Goal: Task Accomplishment & Management: Manage account settings

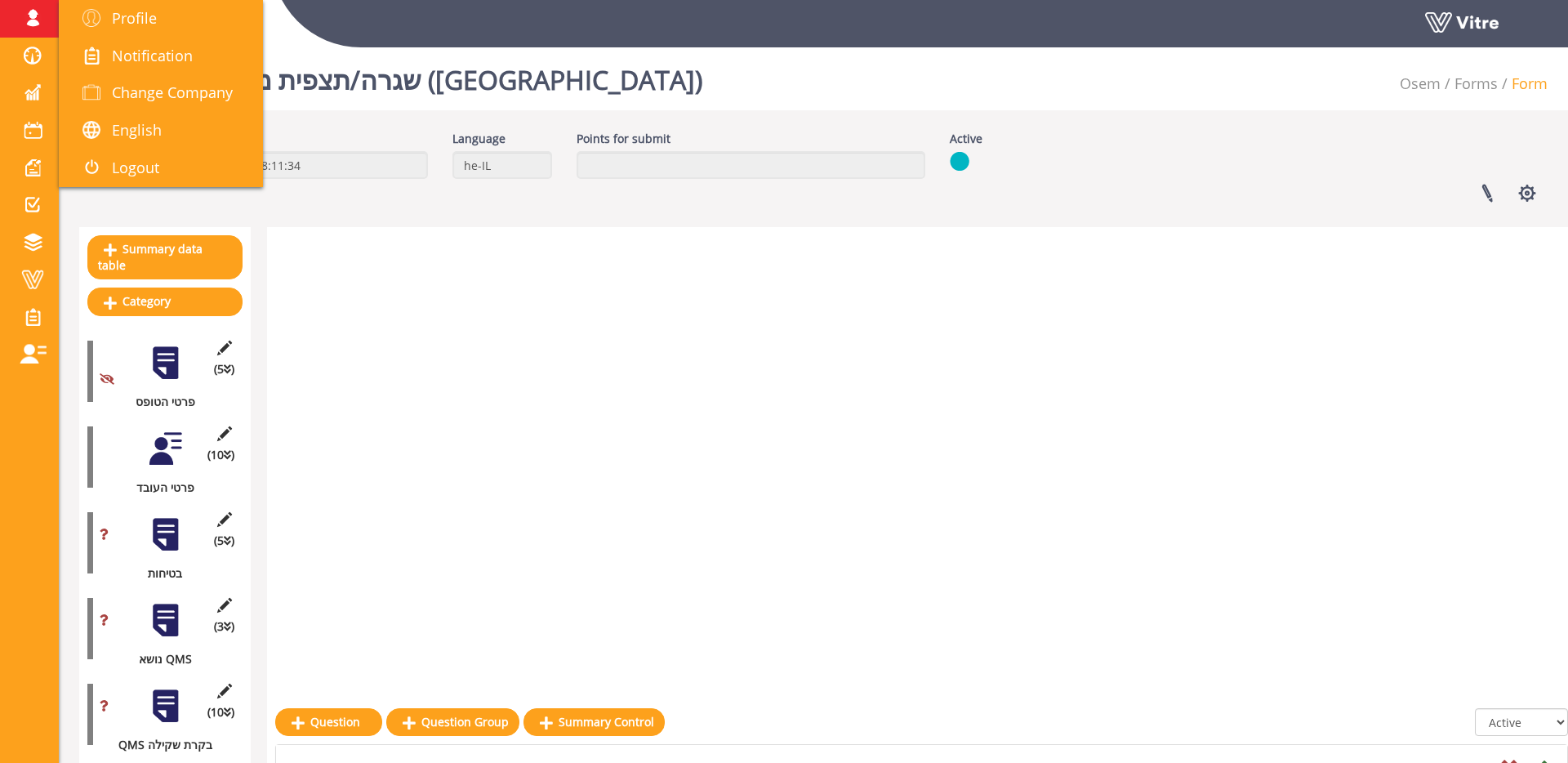
scroll to position [631, 0]
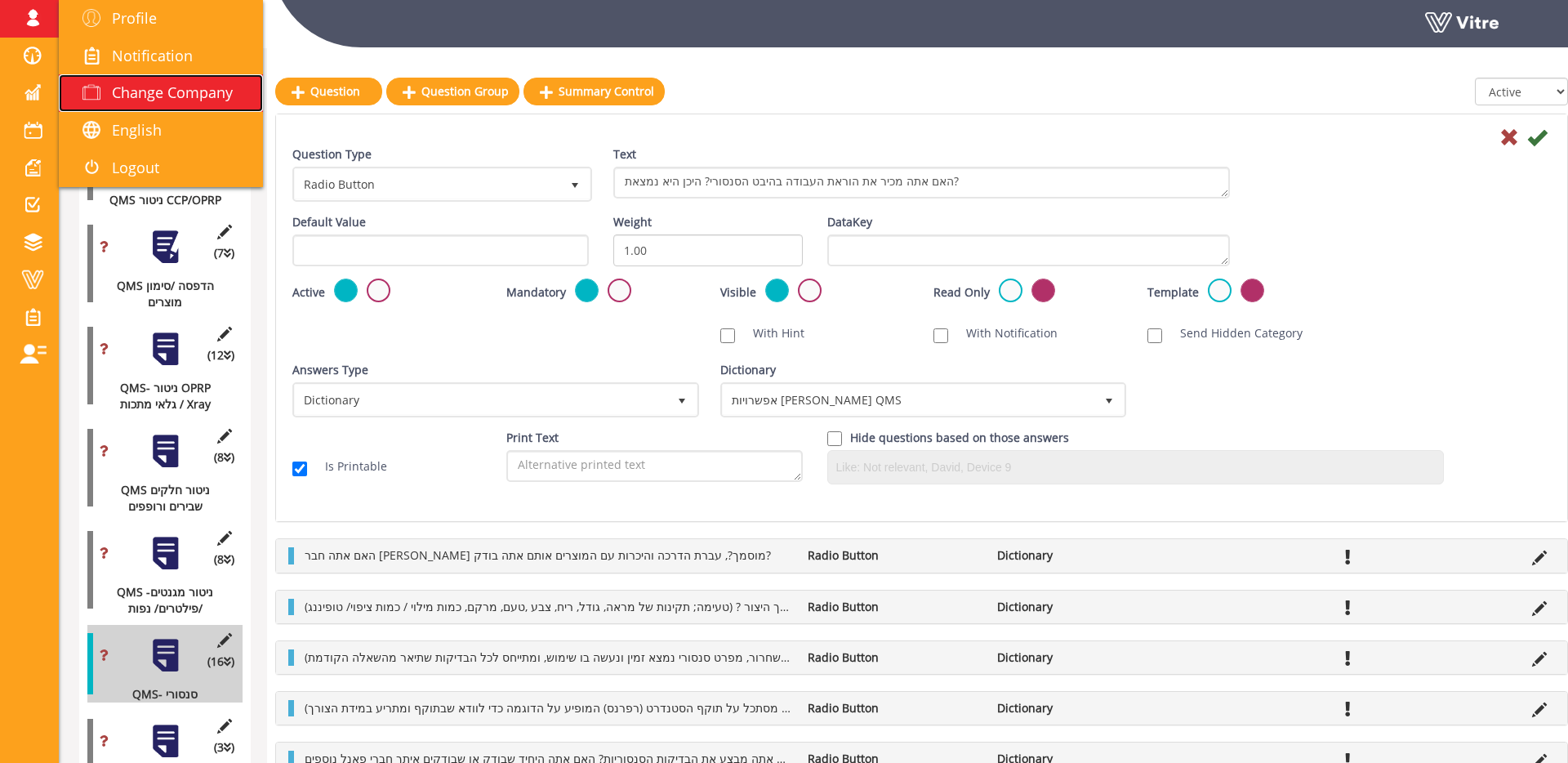
click at [172, 99] on span "Change Company" at bounding box center [172, 92] width 121 height 19
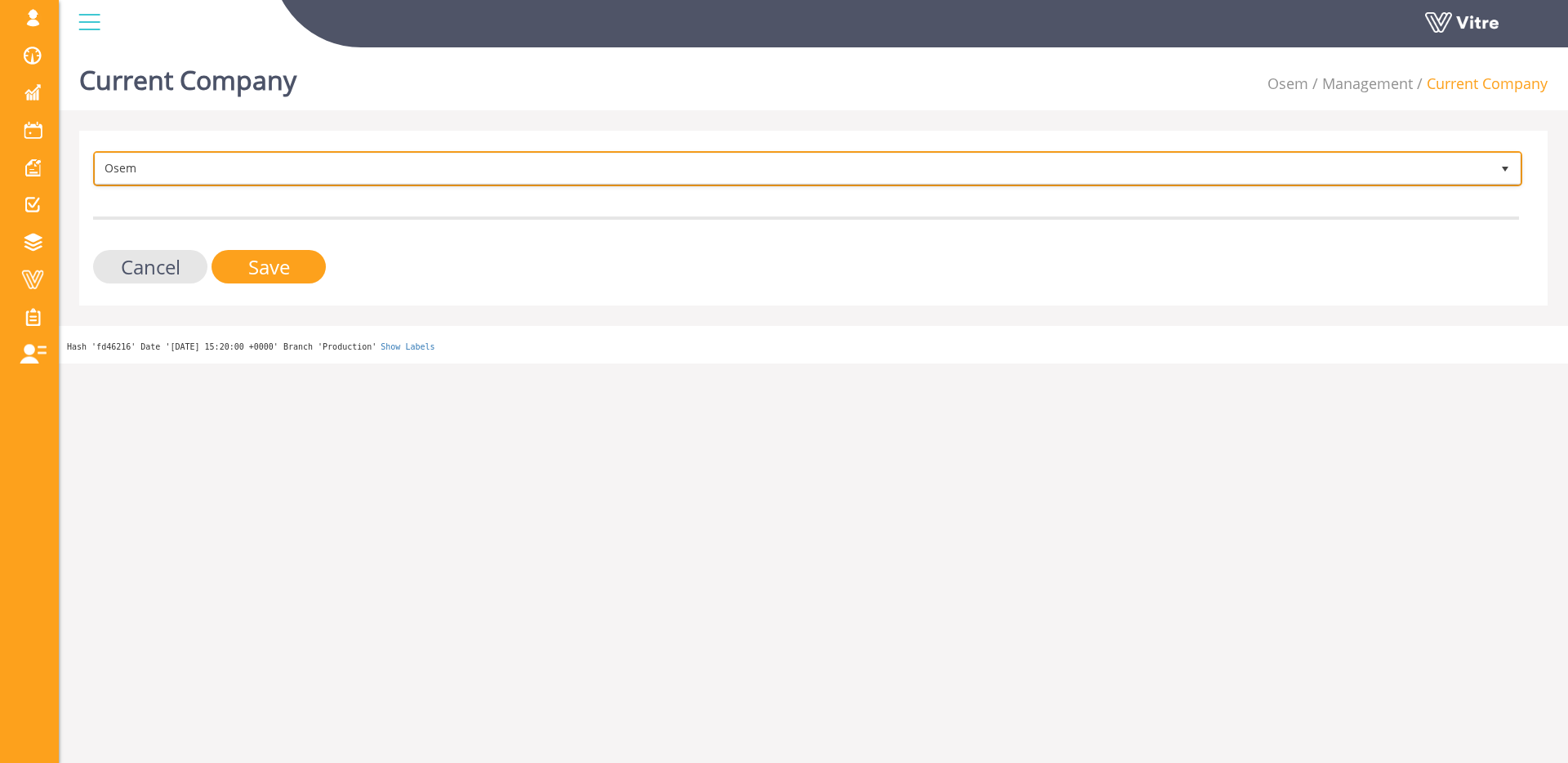
click at [445, 169] on span "Osem" at bounding box center [792, 169] width 1395 height 30
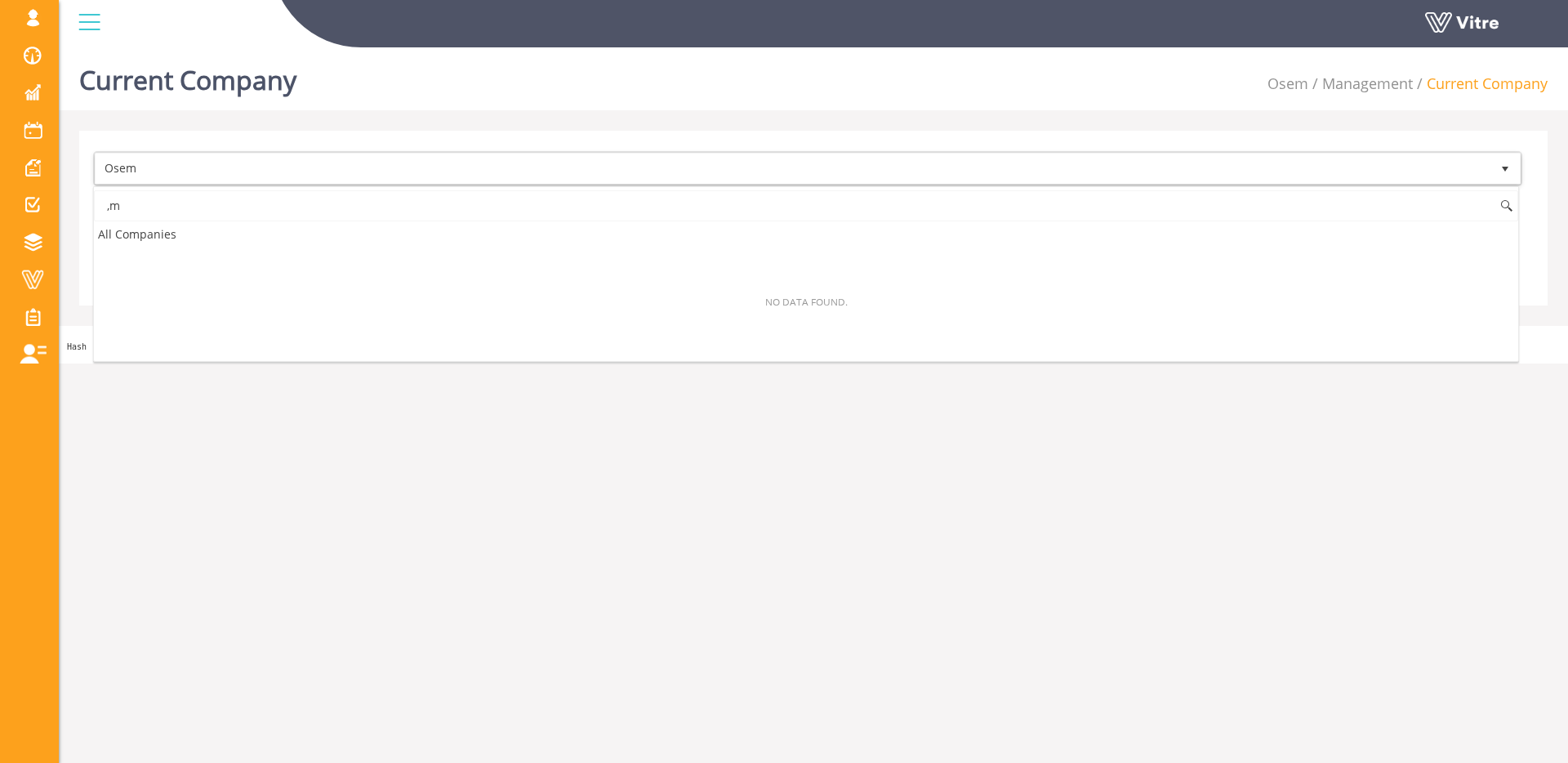
type input ","
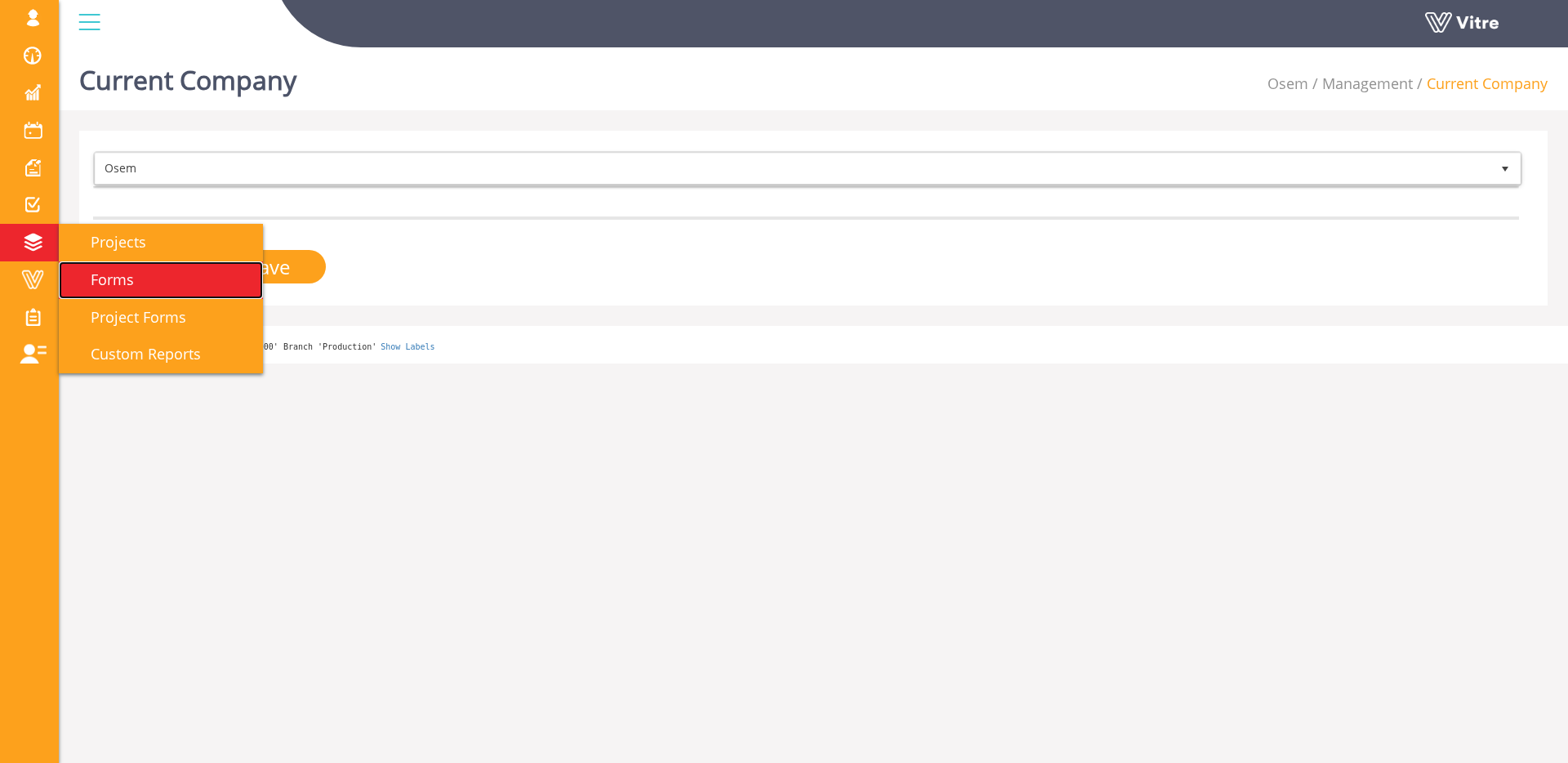
drag, startPoint x: 123, startPoint y: 275, endPoint x: 246, endPoint y: 244, distance: 126.8
click at [123, 275] on span "Forms" at bounding box center [103, 279] width 63 height 19
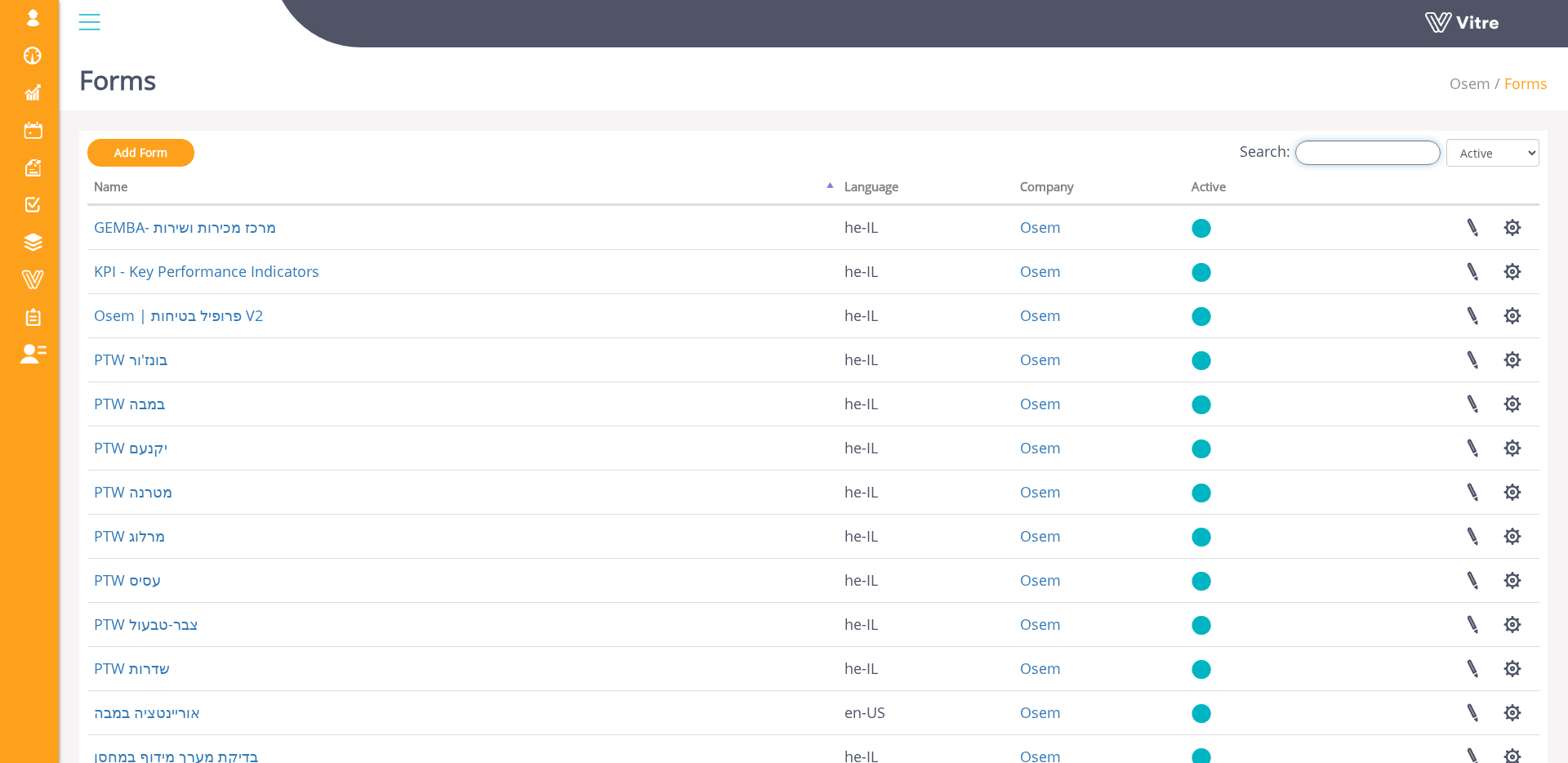
click at [1382, 156] on input "Search:" at bounding box center [1368, 153] width 145 height 24
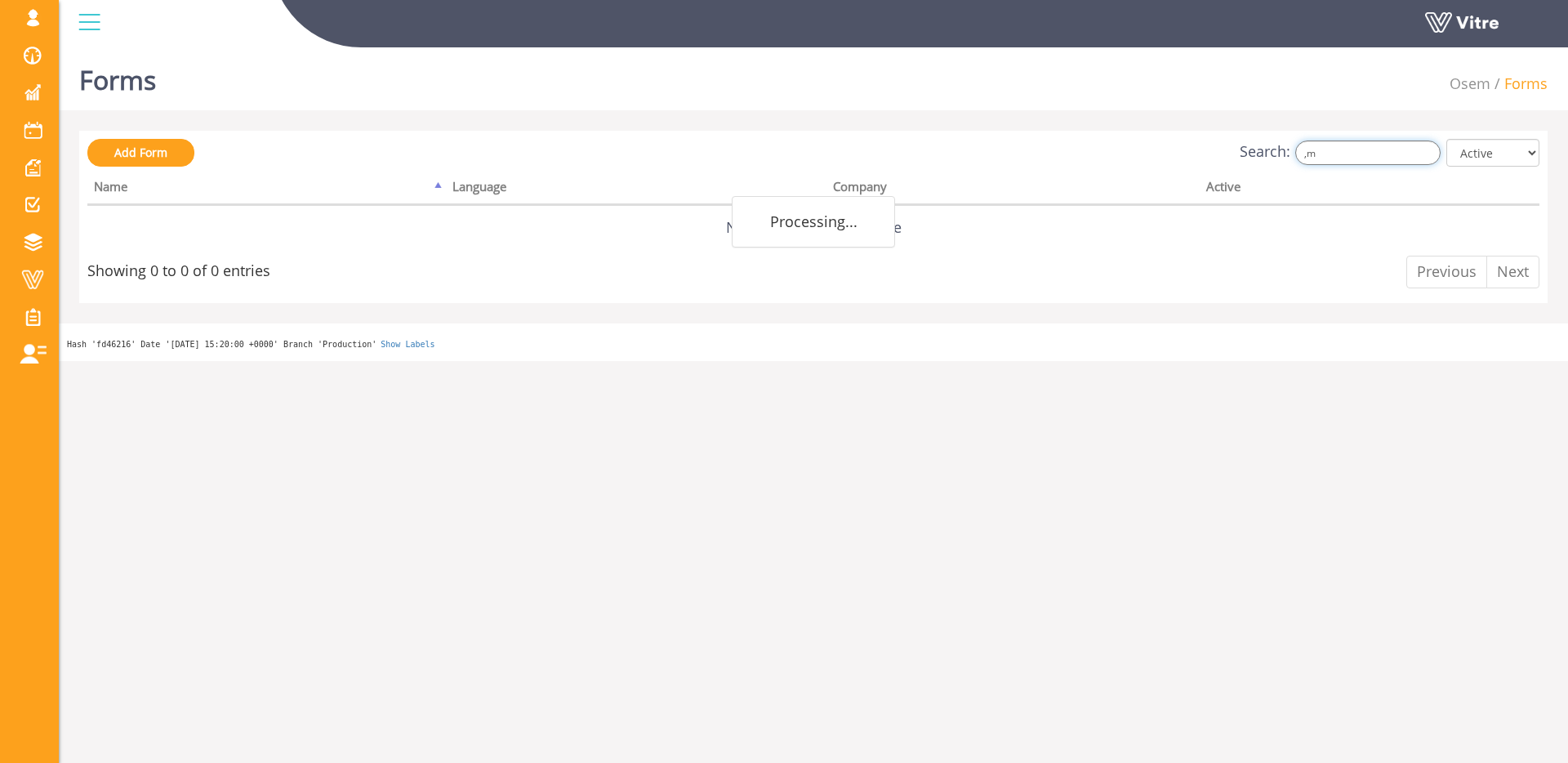
type input ","
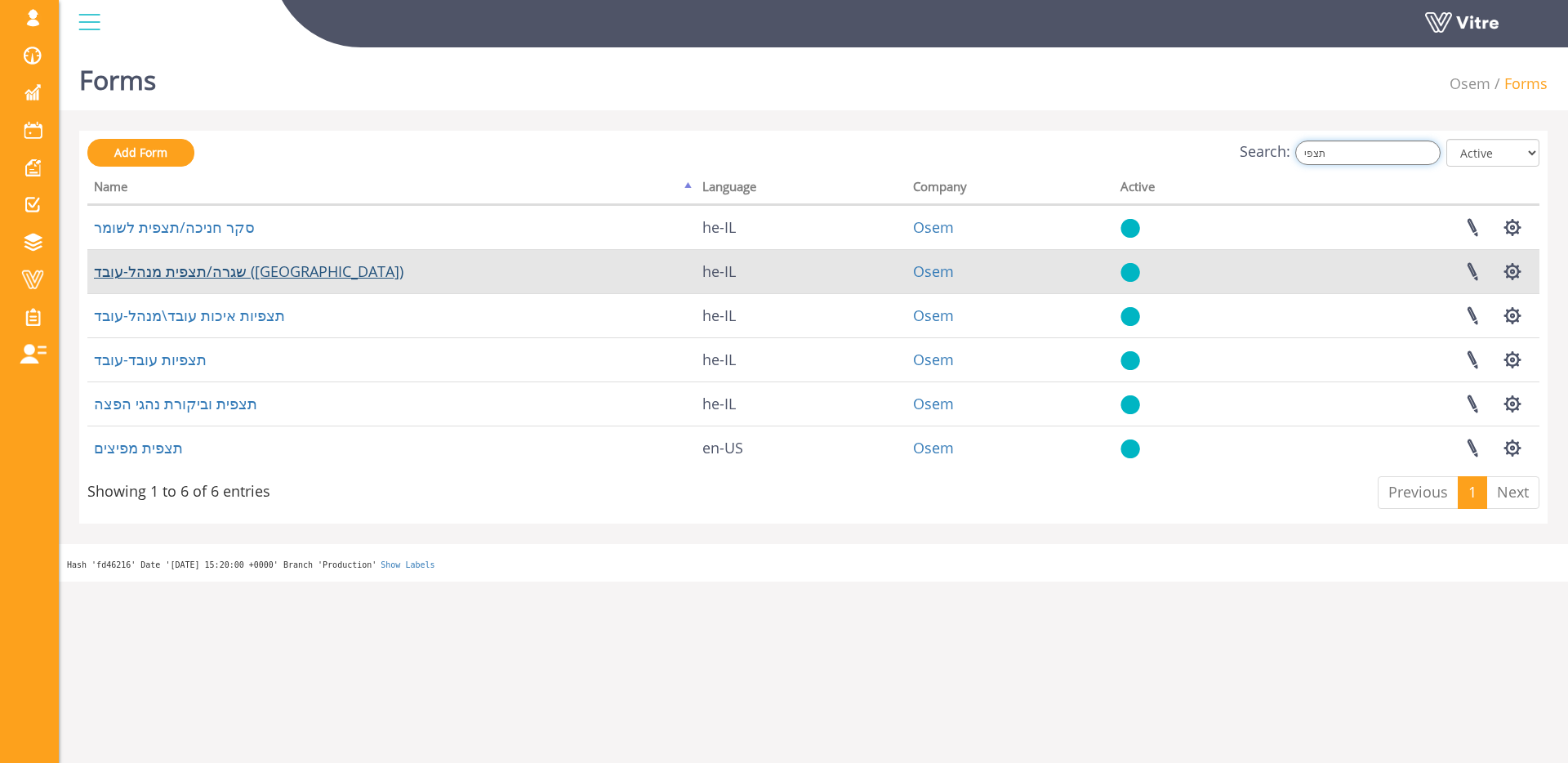
type input "תצפי"
click at [275, 270] on link "שגרה/תצפית מנהל-עובד (Gemba)" at bounding box center [248, 270] width 309 height 19
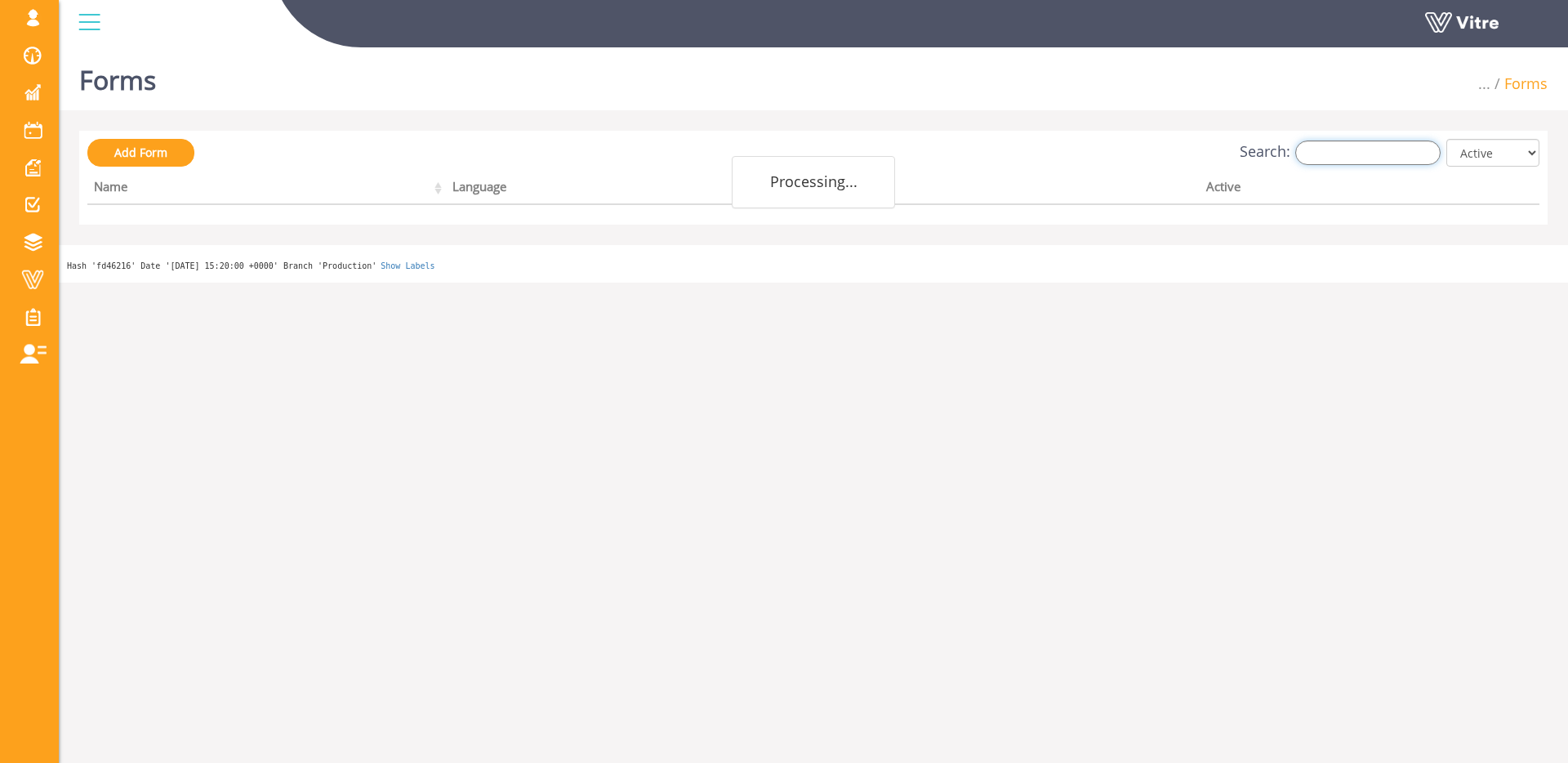
click at [1430, 144] on input "Search:" at bounding box center [1368, 153] width 145 height 24
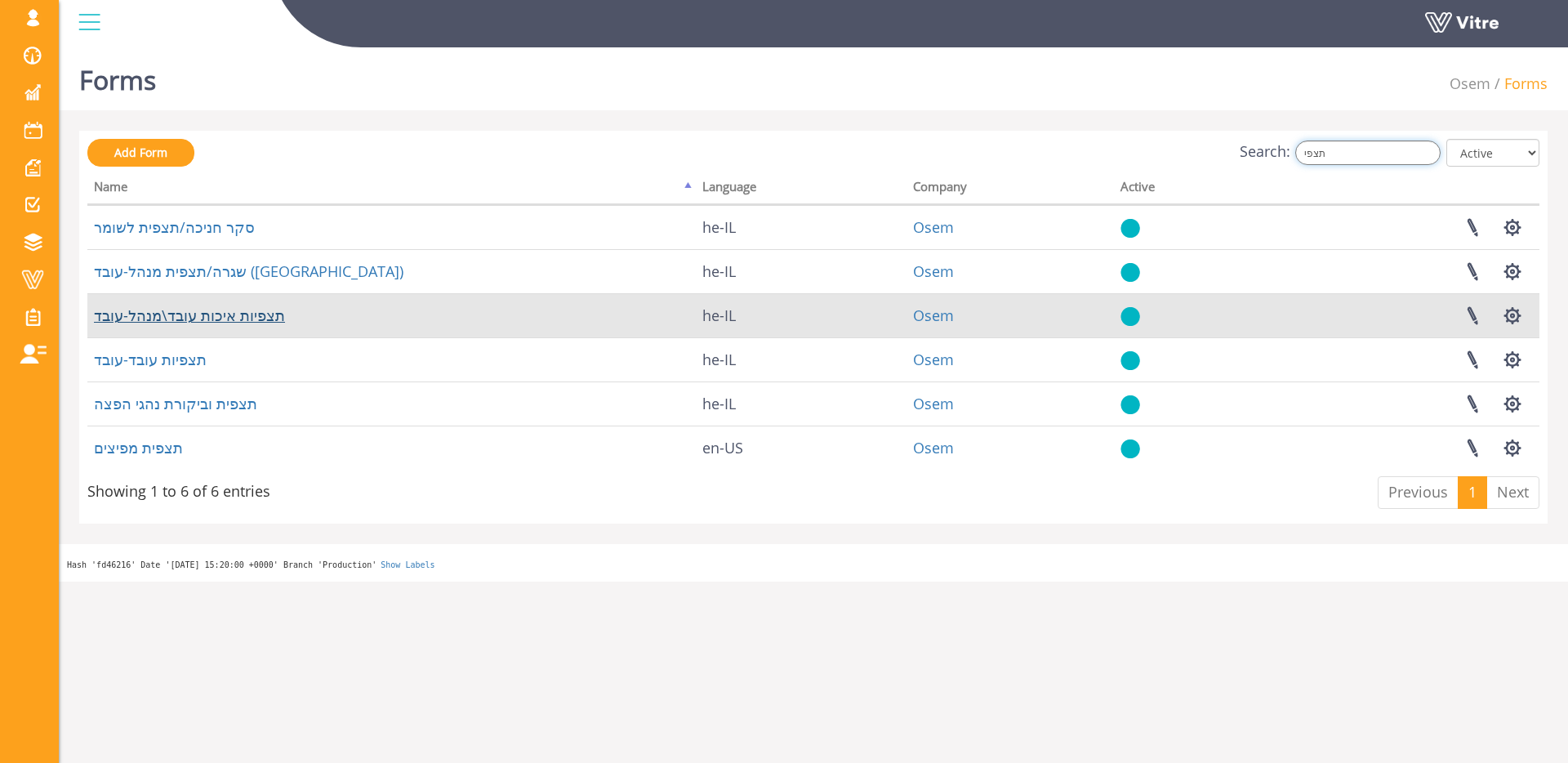
type input "תצפי"
click at [254, 314] on link "תצפיות איכות עובד\מנהל-עובד" at bounding box center [189, 315] width 191 height 19
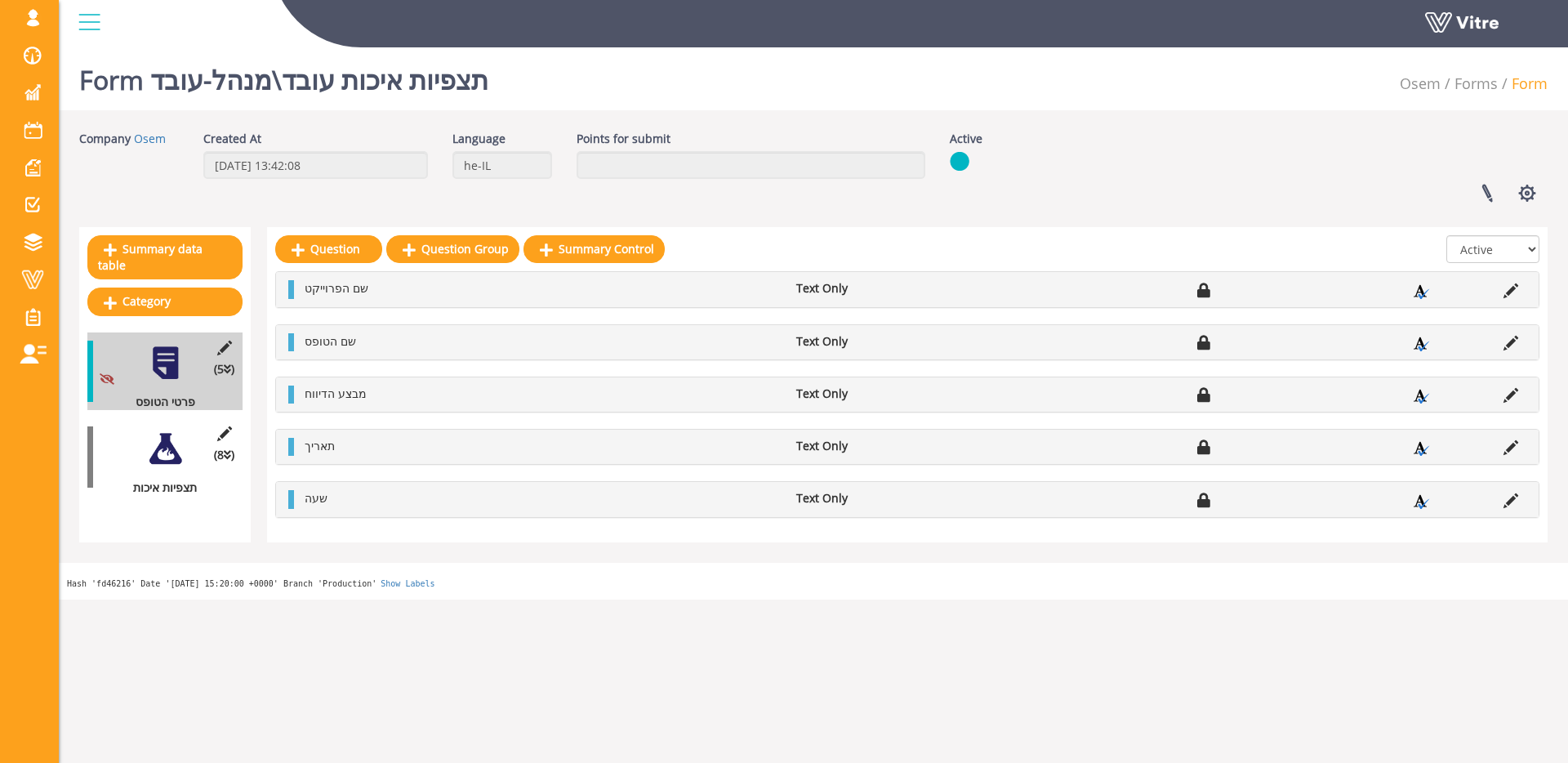
click at [180, 452] on div at bounding box center [166, 449] width 37 height 37
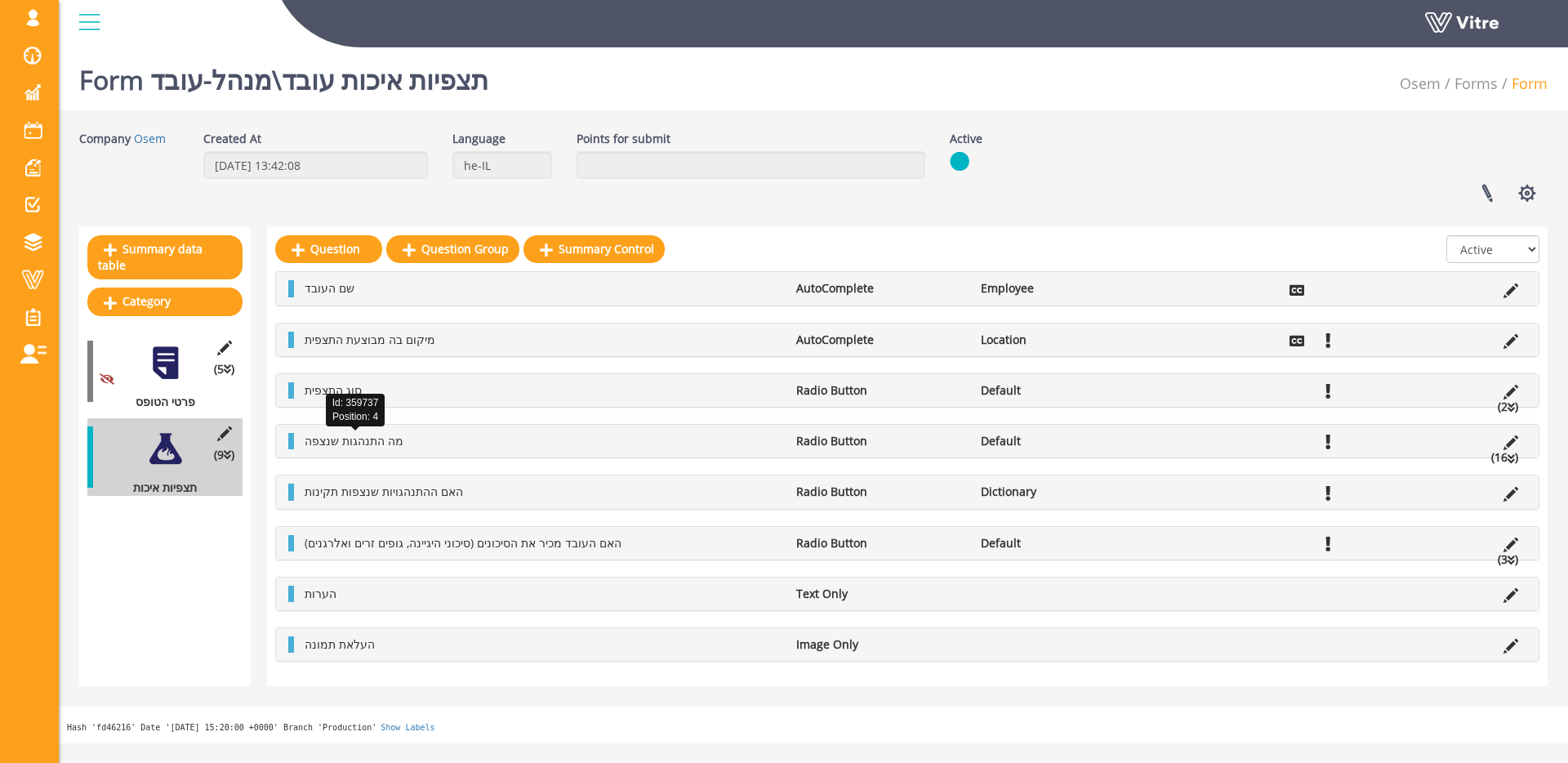
click at [374, 434] on span "מה התנהגות שנצפה" at bounding box center [354, 441] width 99 height 16
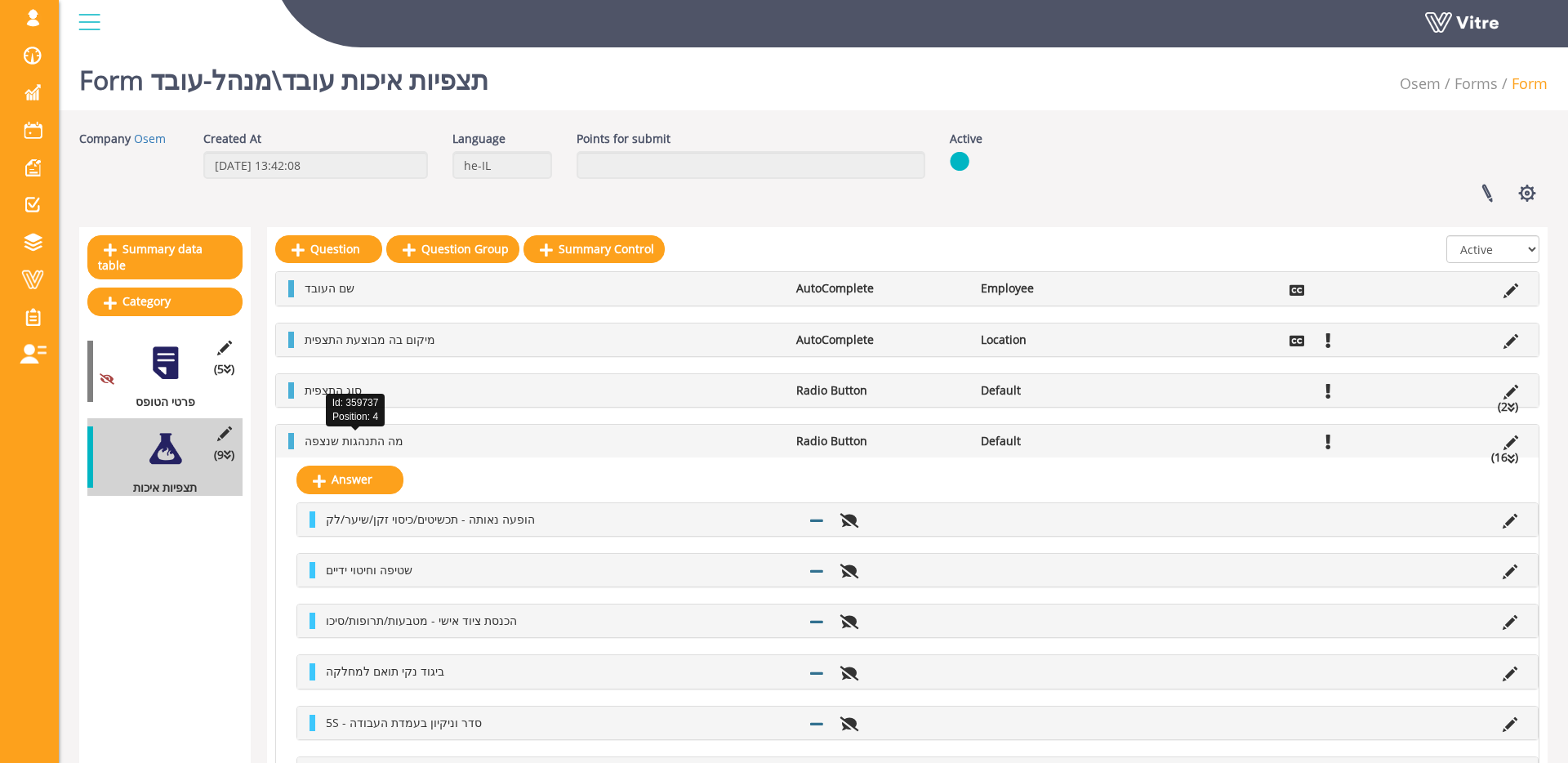
click at [332, 446] on span "מה התנהגות שנצפה" at bounding box center [354, 441] width 99 height 16
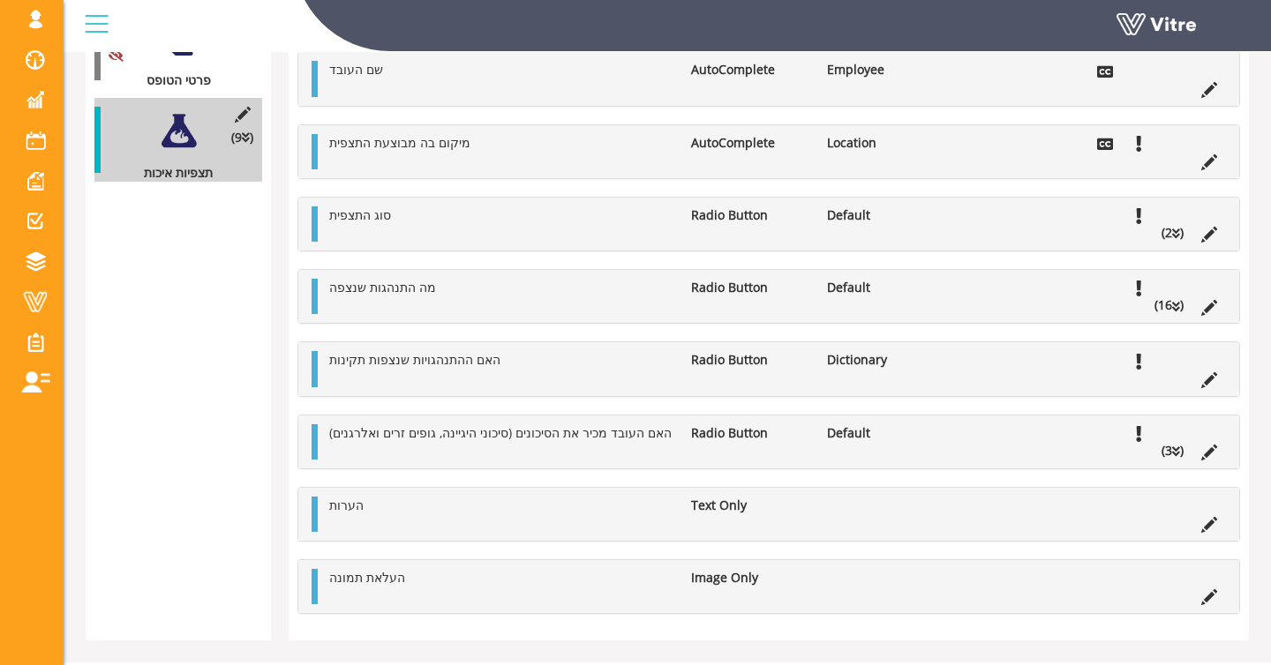
scroll to position [394, 0]
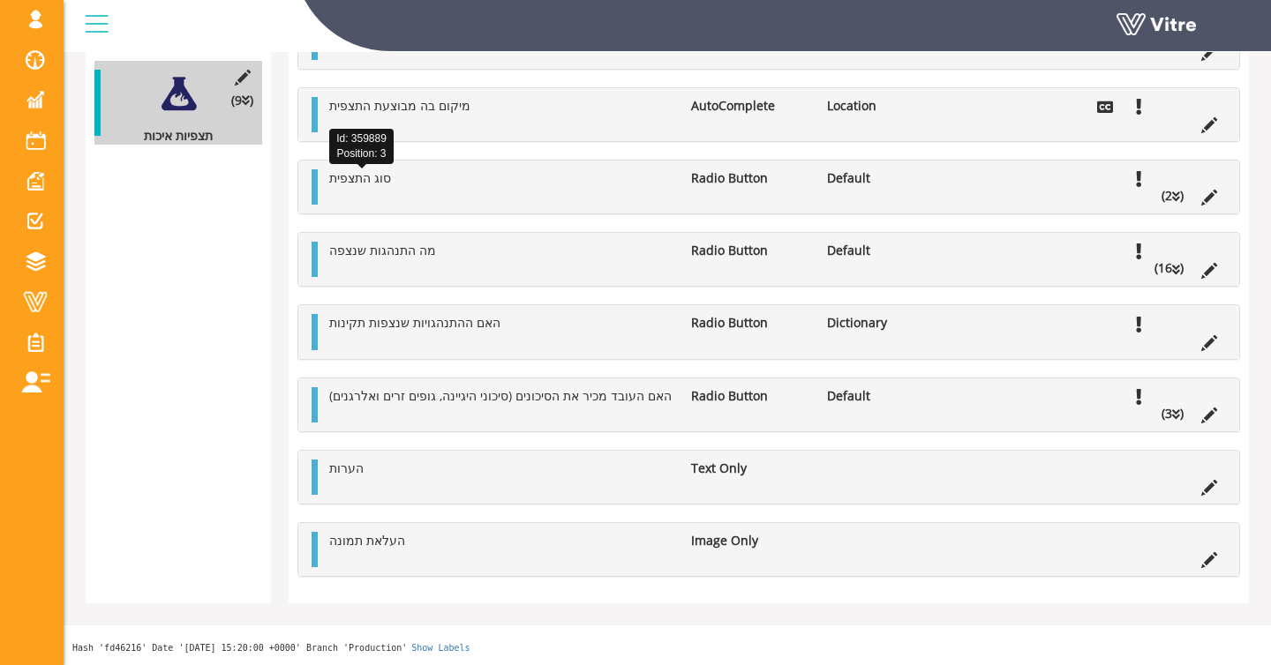
click at [341, 169] on span "סוג התצפית" at bounding box center [360, 177] width 62 height 17
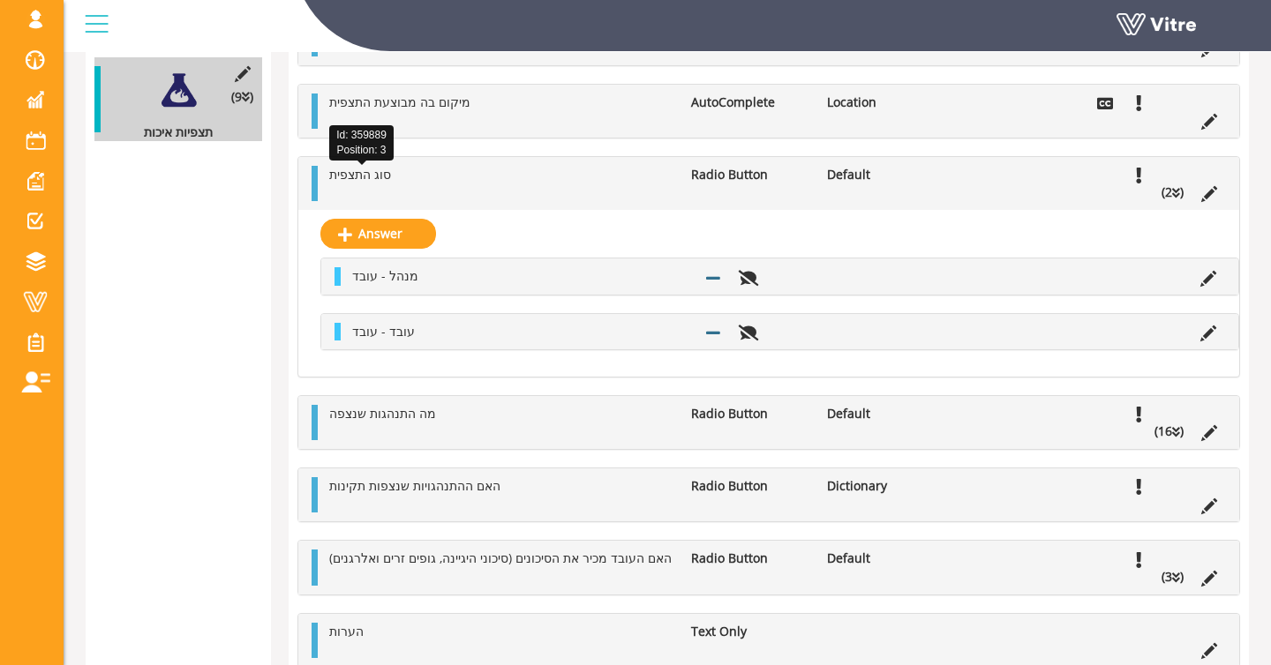
click at [342, 169] on span "סוג התצפית" at bounding box center [360, 174] width 62 height 17
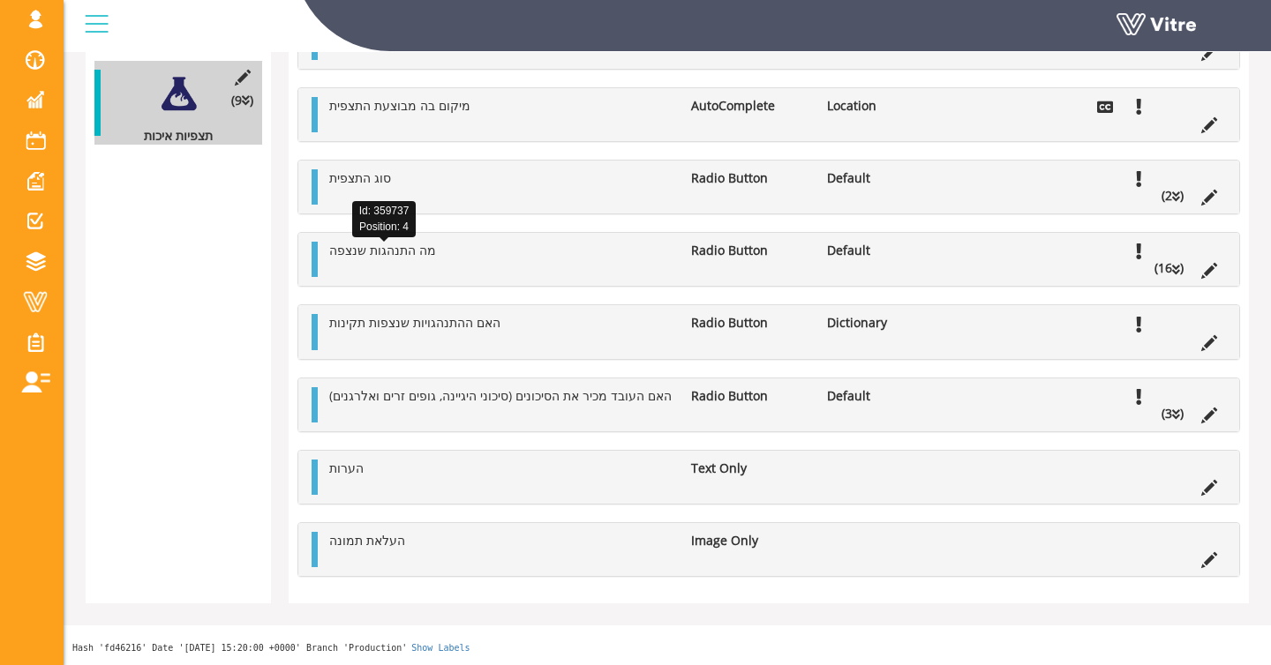
click at [343, 257] on span "מה התנהגות שנצפה" at bounding box center [382, 250] width 107 height 17
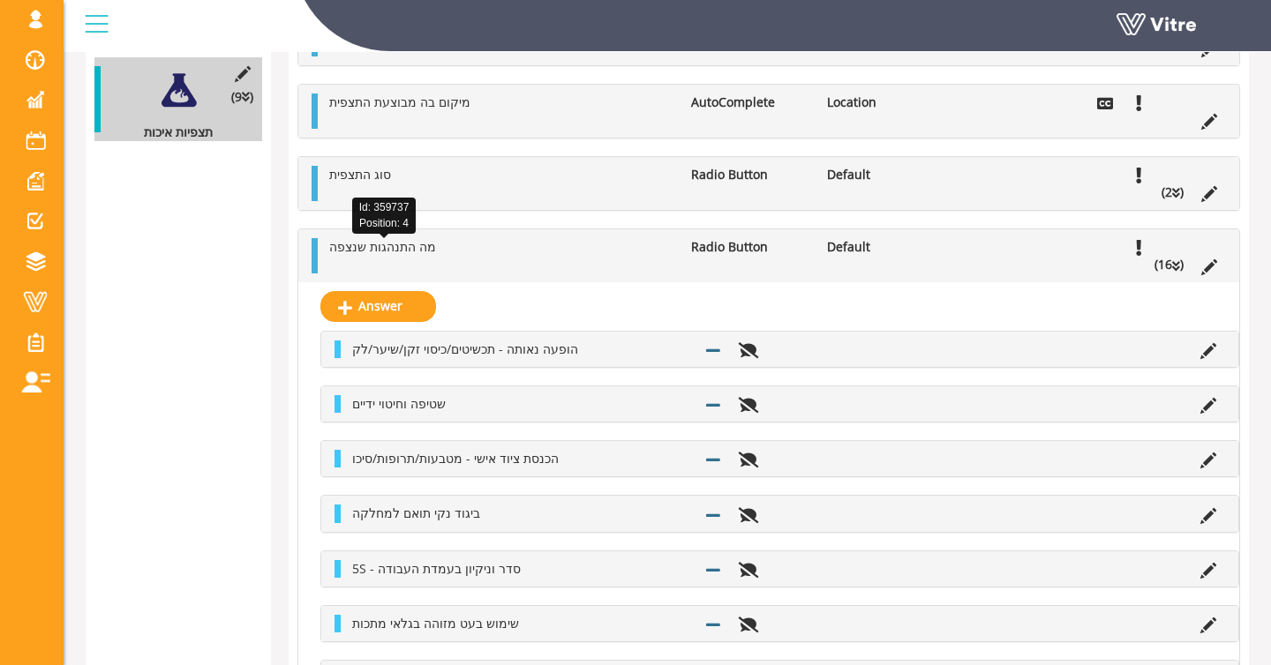
click at [343, 255] on span "מה התנהגות שנצפה" at bounding box center [382, 246] width 107 height 17
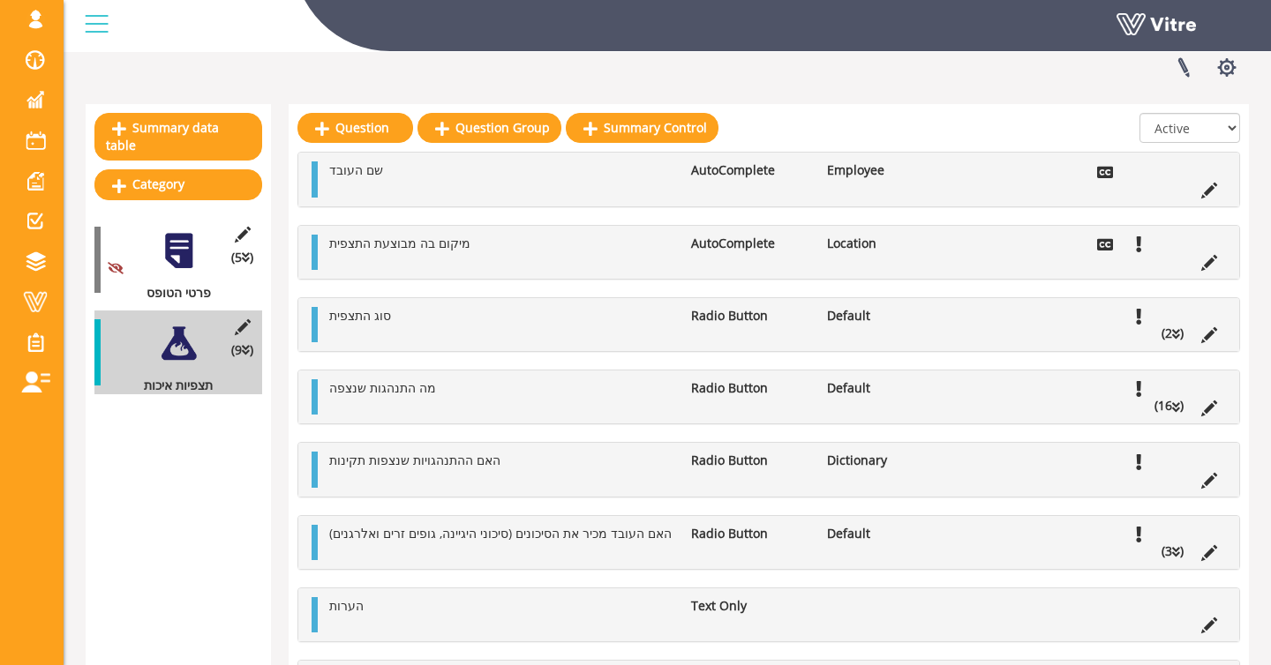
scroll to position [137, 0]
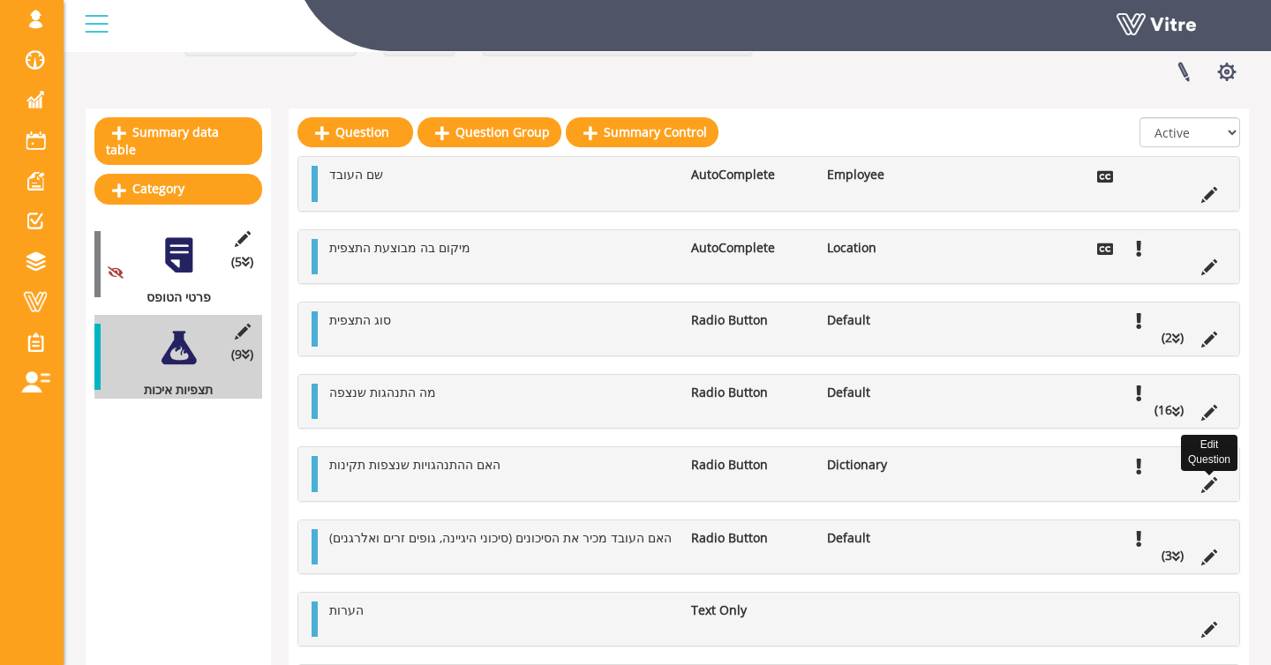
click at [1204, 490] on icon at bounding box center [1209, 485] width 16 height 16
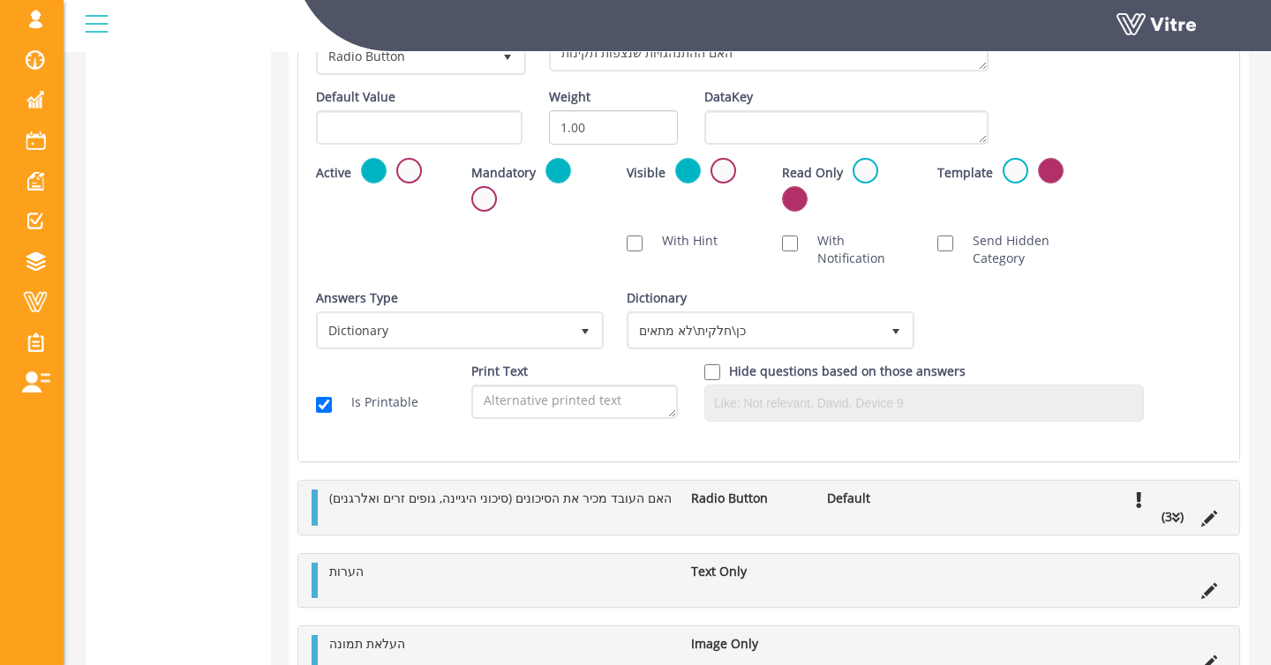
scroll to position [0, 0]
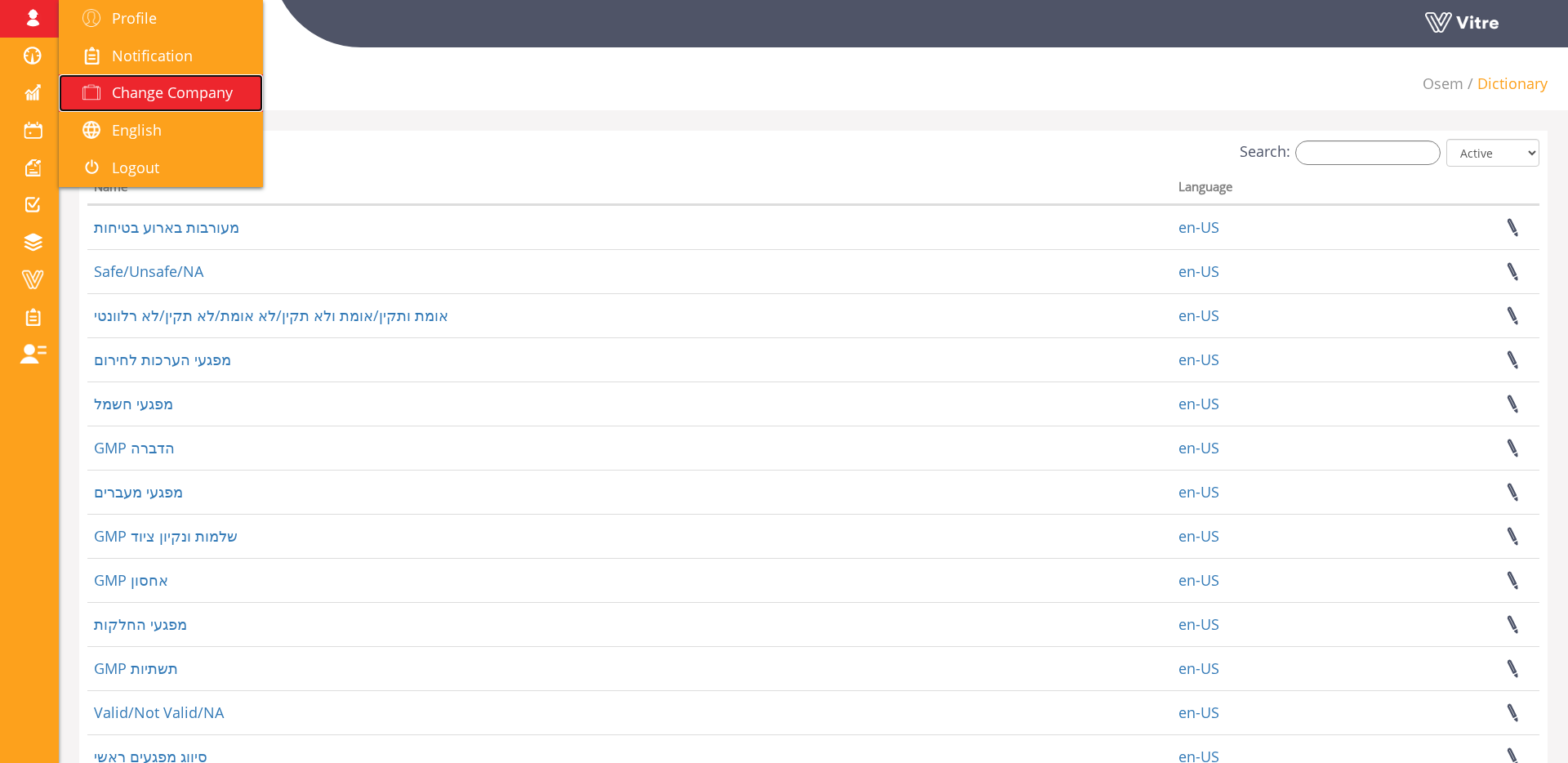
click at [131, 86] on span "Change Company" at bounding box center [172, 92] width 121 height 19
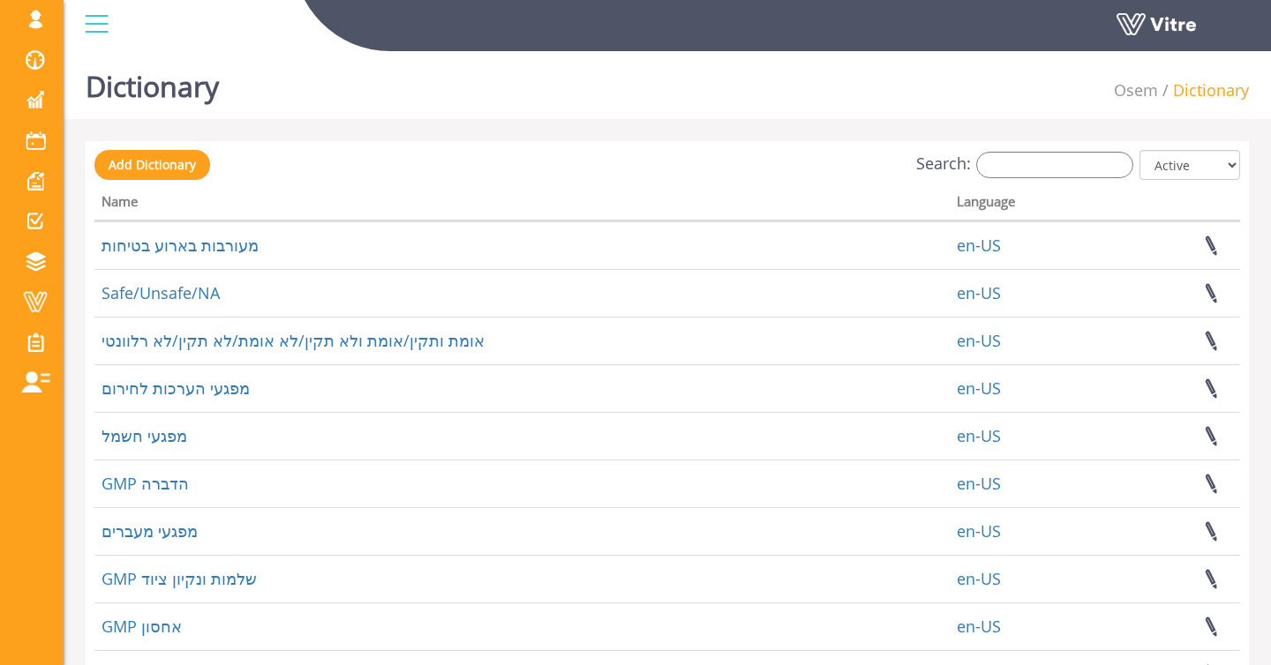
scroll to position [5, 0]
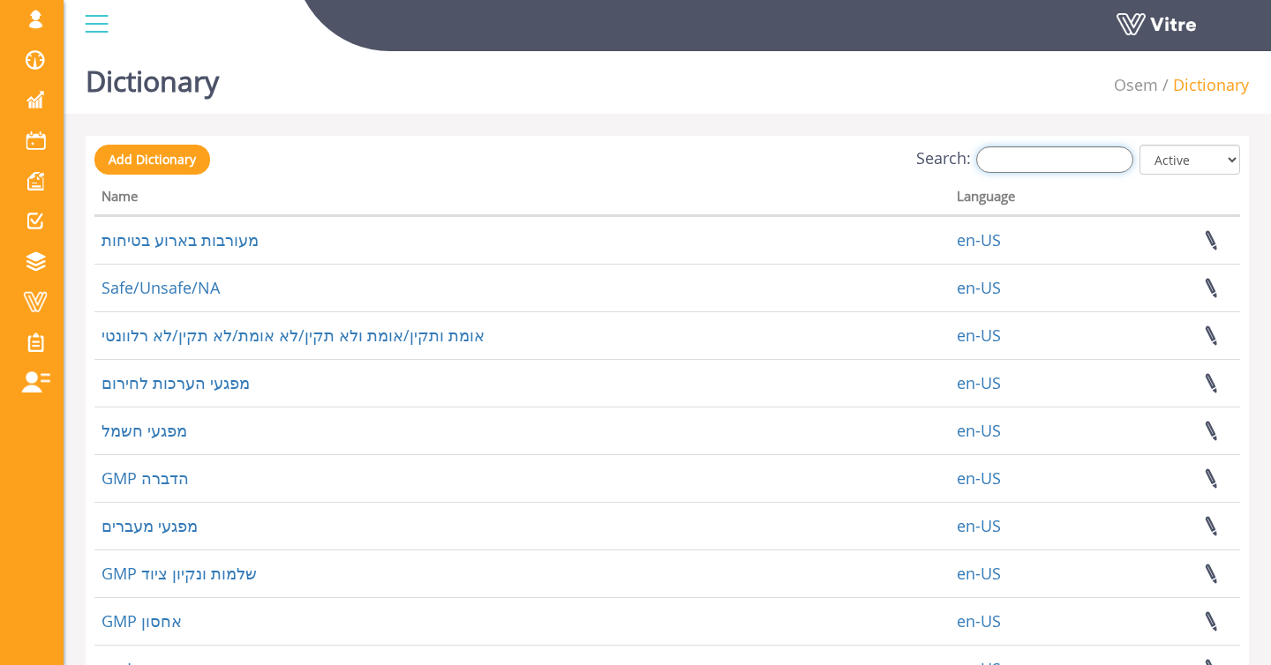
click at [1041, 162] on input "Search:" at bounding box center [1054, 159] width 157 height 26
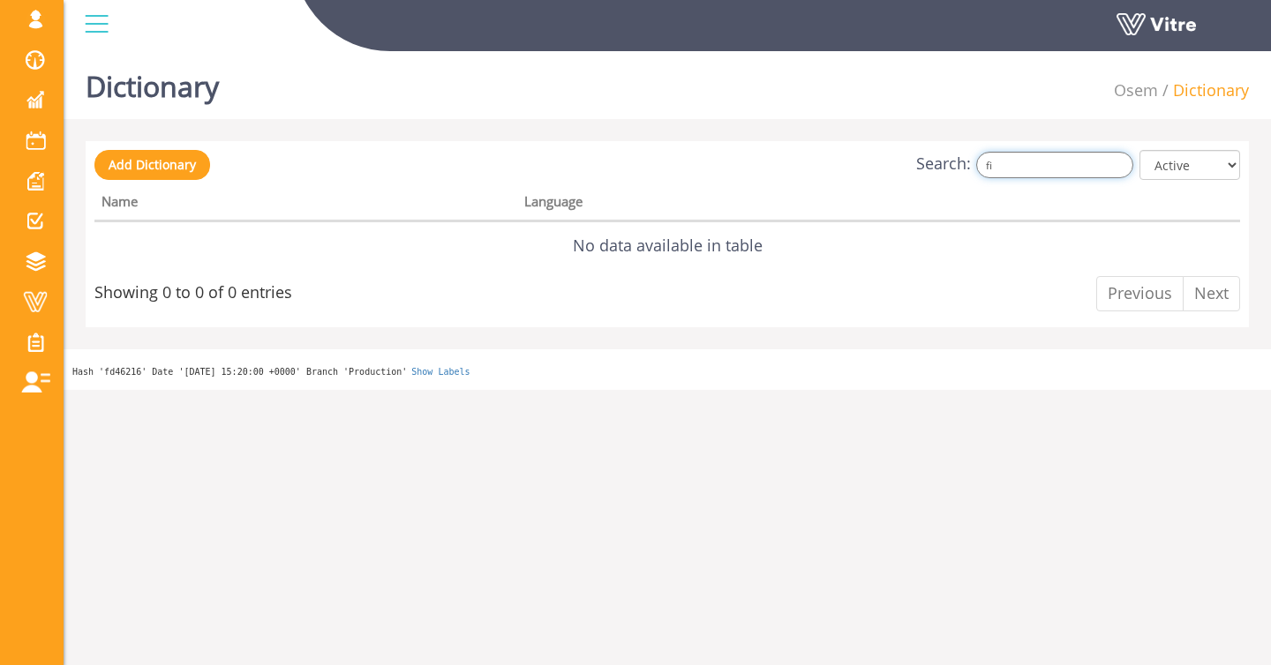
type input "f"
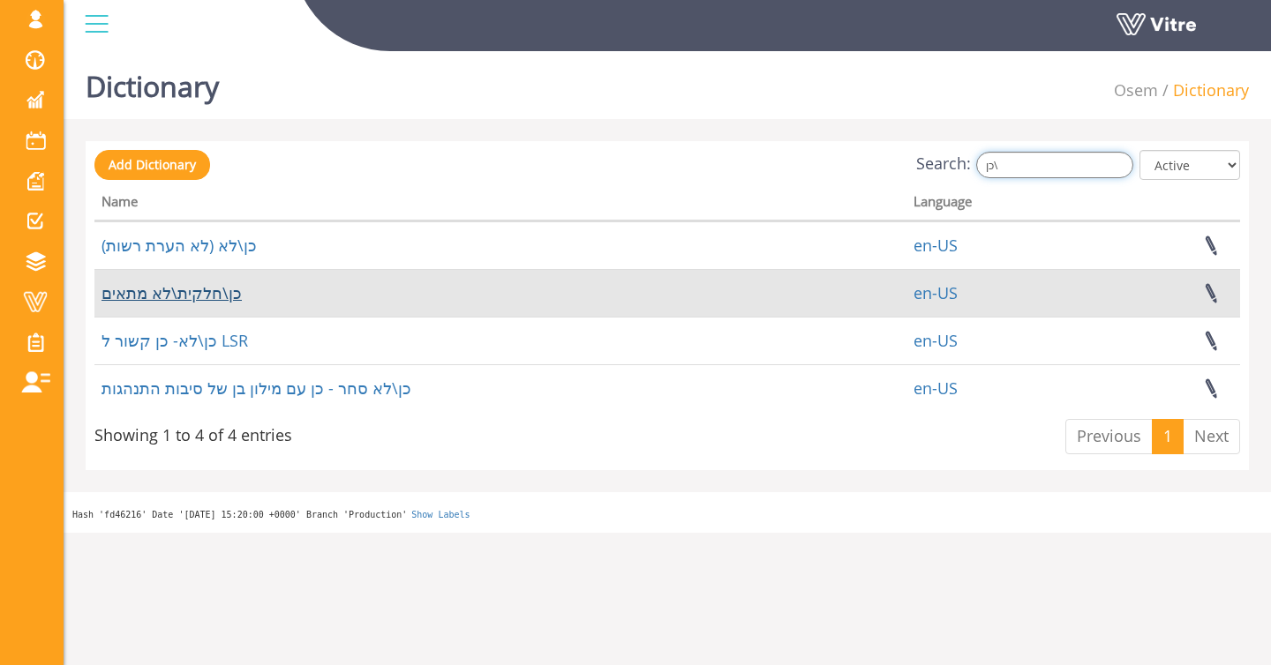
type input "כן\"
click at [184, 297] on link "כן\חלקית\לא מתאים" at bounding box center [171, 292] width 140 height 21
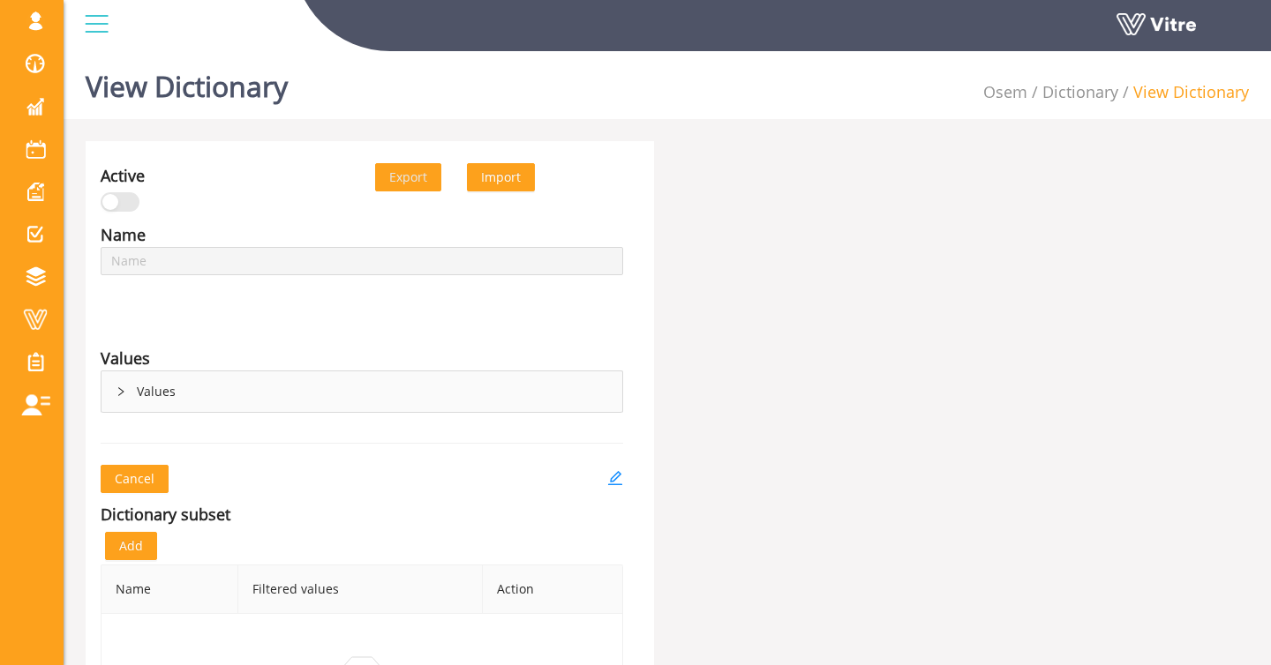
type input "כן\חלקית\לא מתאים"
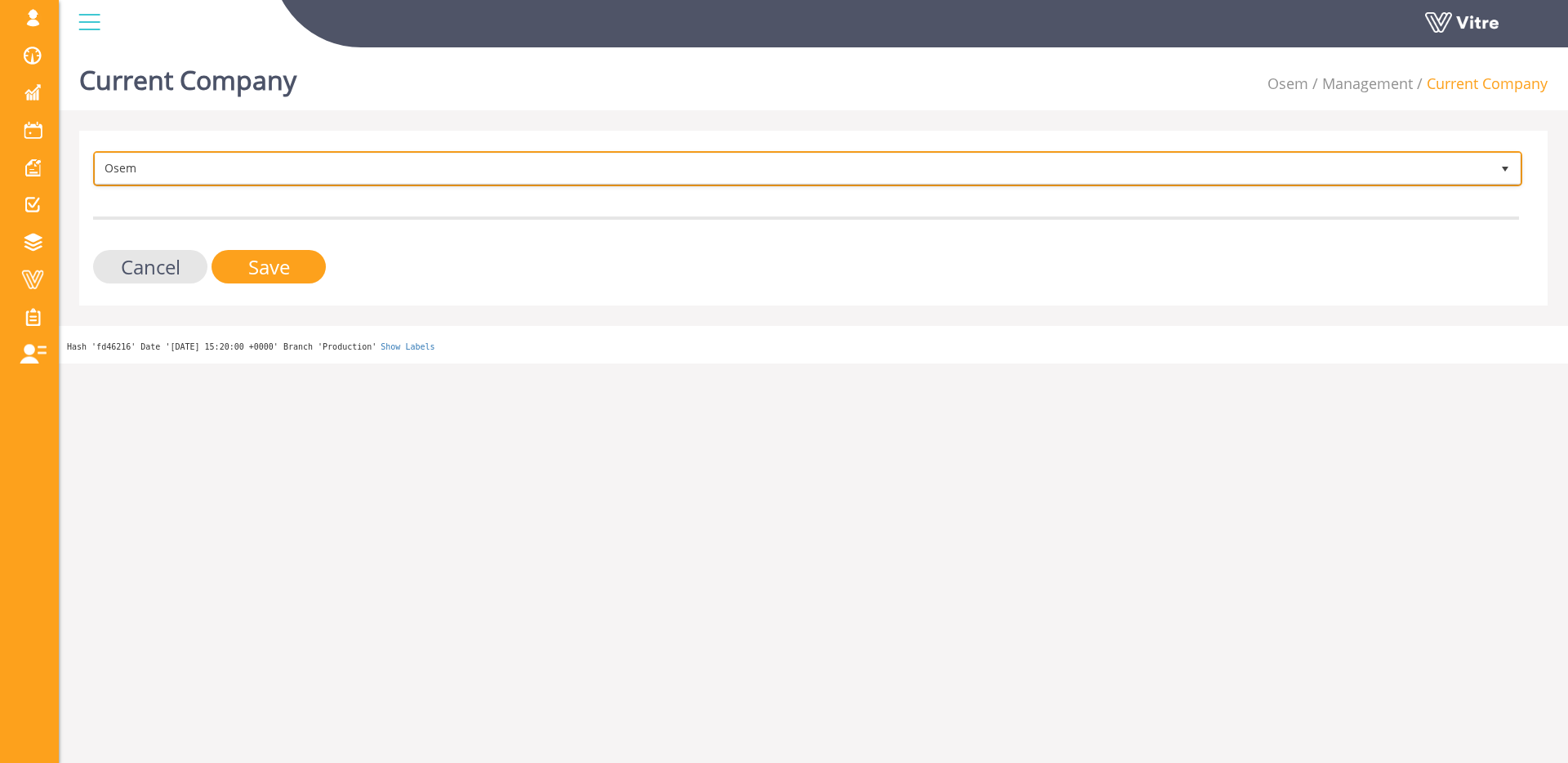
click at [151, 156] on span "Osem" at bounding box center [792, 169] width 1395 height 30
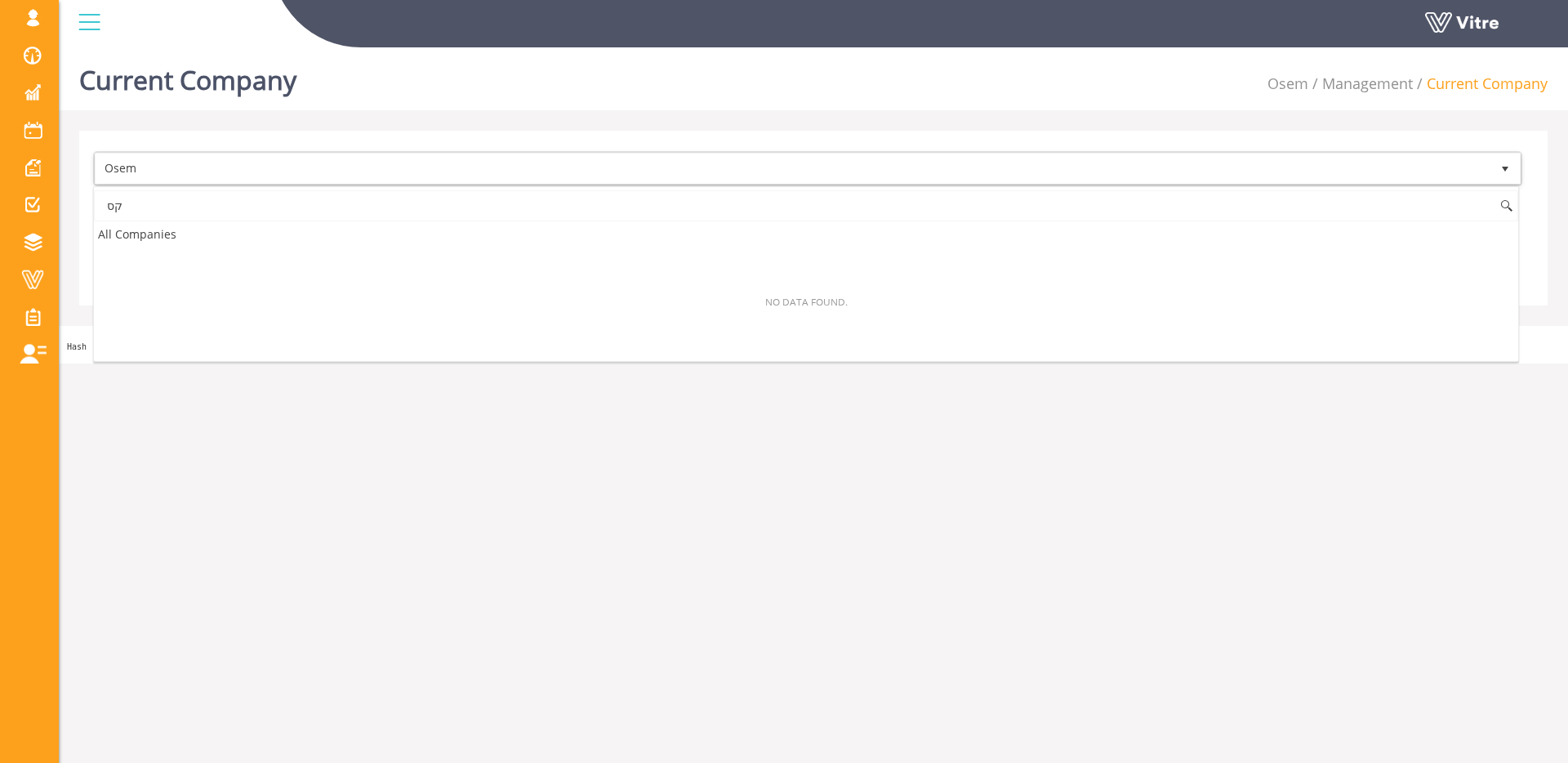
type input "ק"
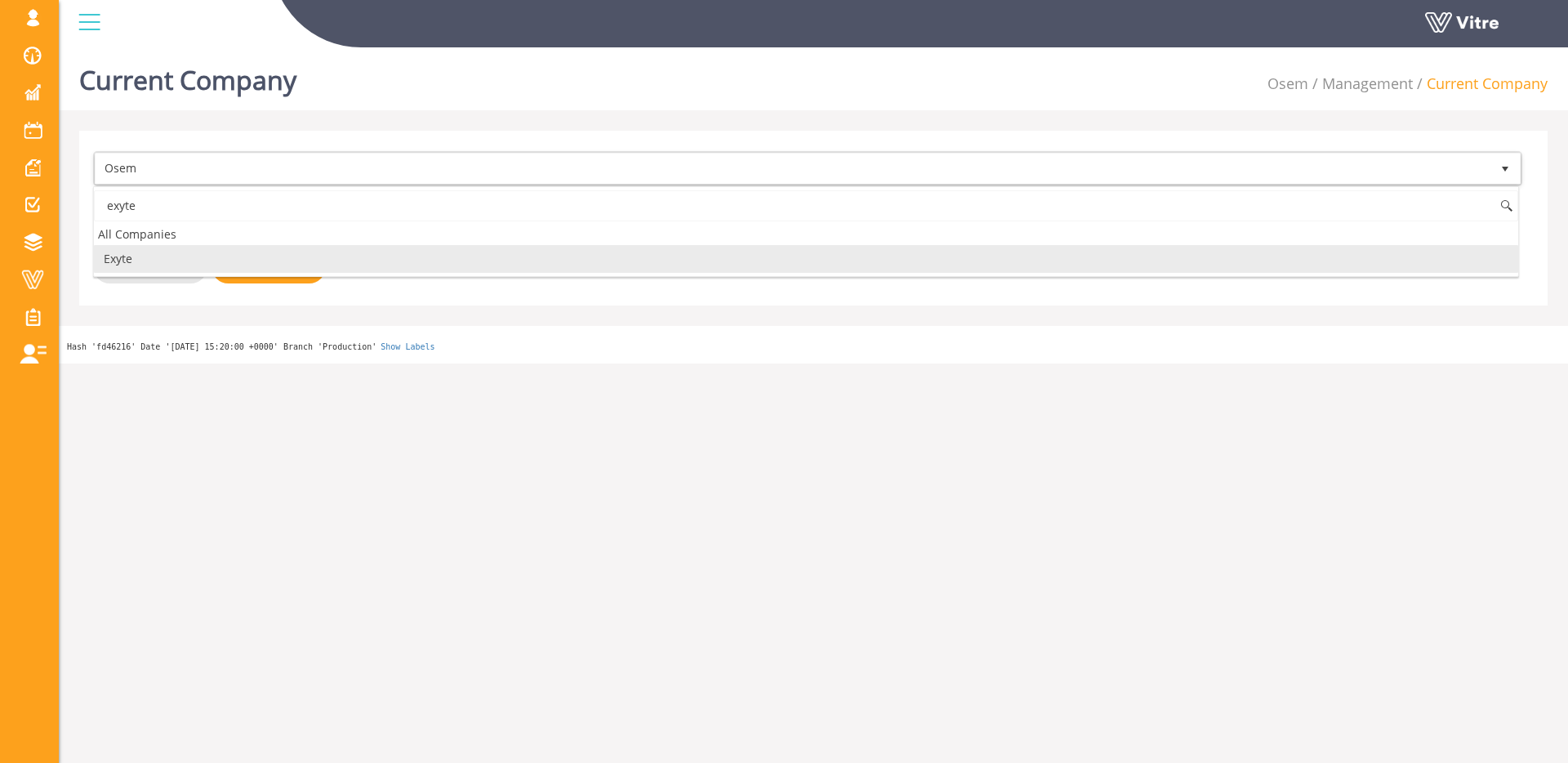
click at [147, 262] on li "Exyte" at bounding box center [805, 259] width 1425 height 28
type input "exyte"
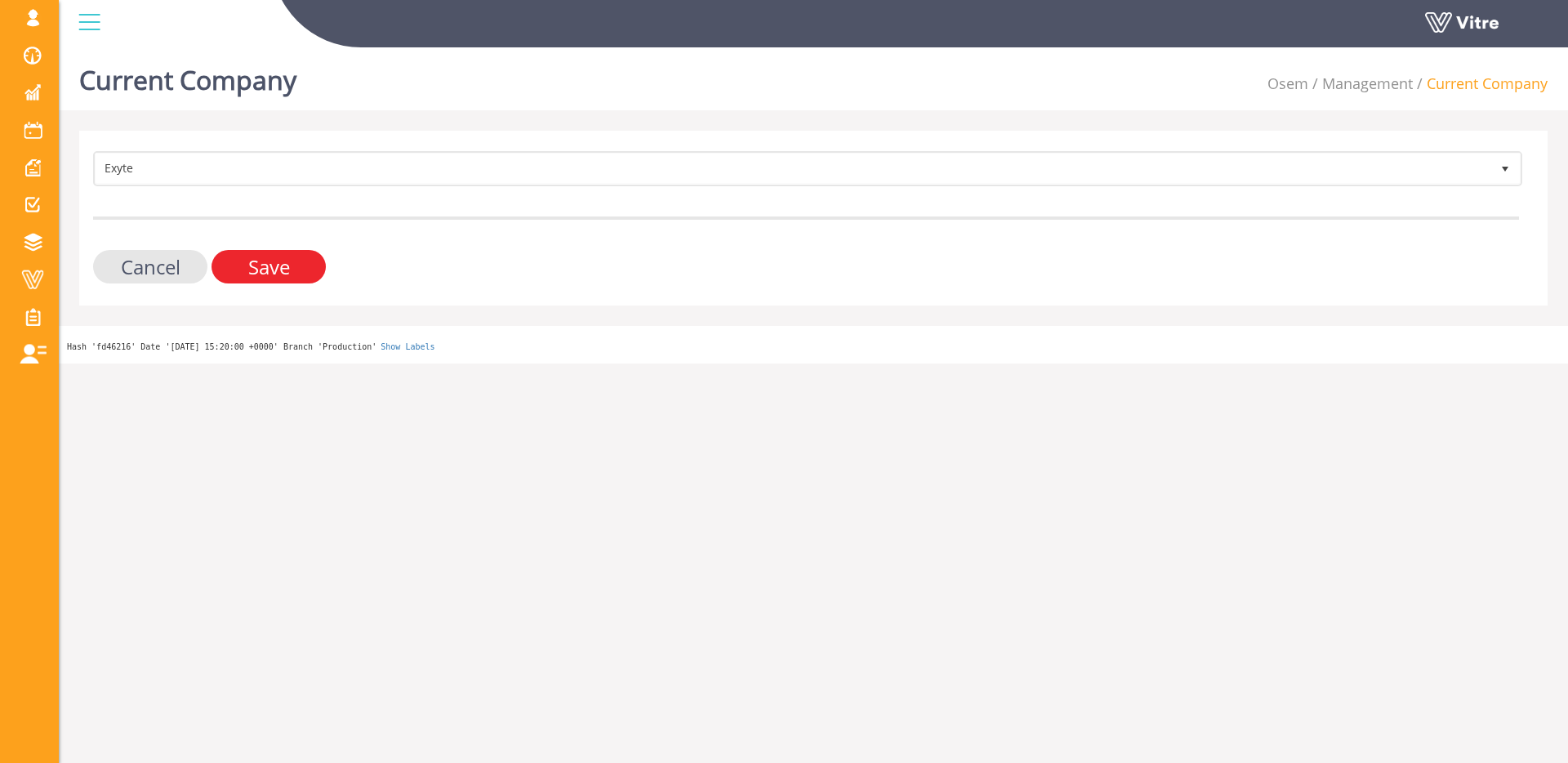
click at [251, 268] on input "Save" at bounding box center [269, 267] width 115 height 33
